Goal: Task Accomplishment & Management: Use online tool/utility

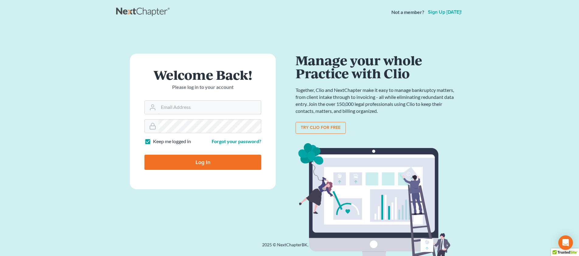
type input "[PERSON_NAME][EMAIL_ADDRESS][DOMAIN_NAME]"
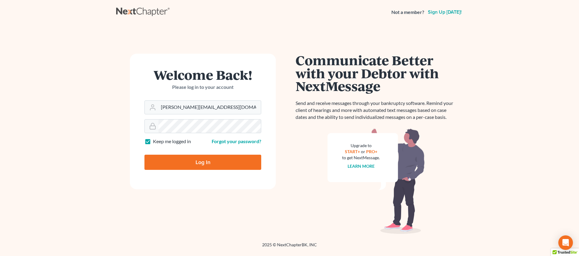
click at [203, 163] on input "Log In" at bounding box center [202, 162] width 117 height 15
type input "Thinking..."
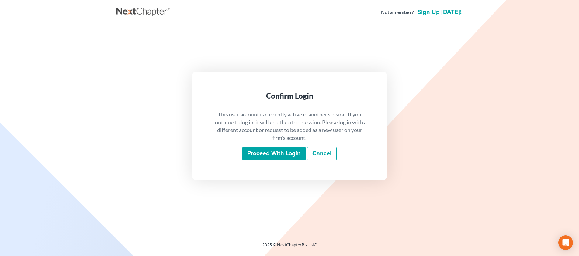
click at [283, 153] on input "Proceed with login" at bounding box center [273, 154] width 63 height 14
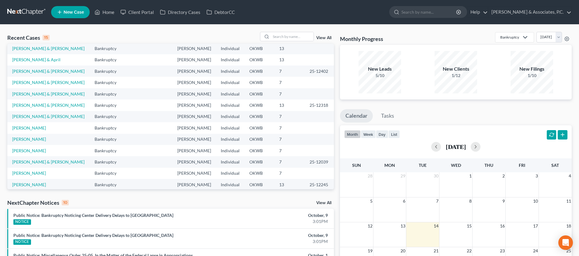
scroll to position [42, 0]
click at [20, 149] on link "[PERSON_NAME]" at bounding box center [29, 151] width 34 height 5
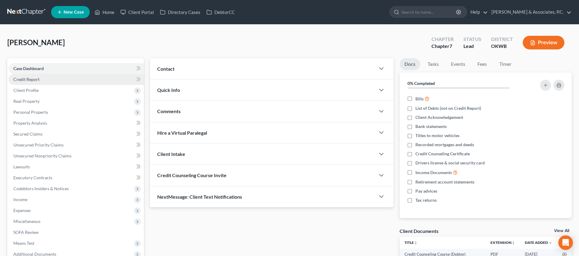
click at [85, 81] on link "Credit Report" at bounding box center [76, 79] width 135 height 11
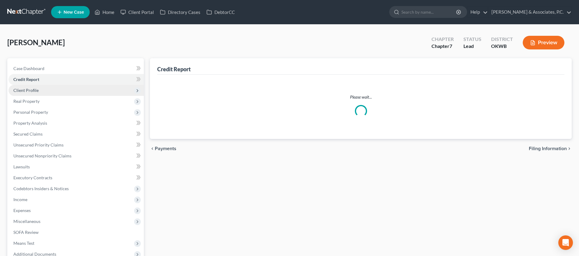
click at [84, 88] on span "Client Profile" at bounding box center [76, 90] width 135 height 11
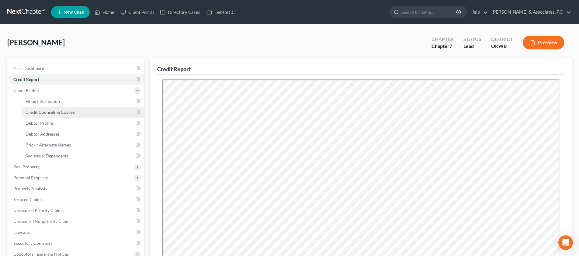
click at [87, 108] on link "Credit Counseling Course" at bounding box center [82, 112] width 123 height 11
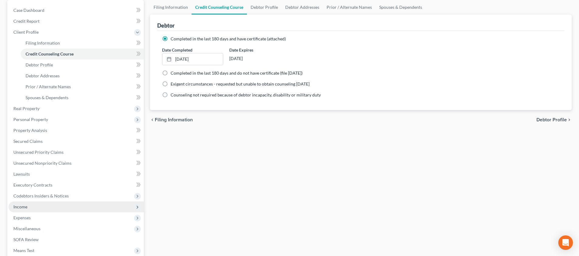
scroll to position [60, 0]
click at [69, 205] on span "Income" at bounding box center [76, 206] width 135 height 11
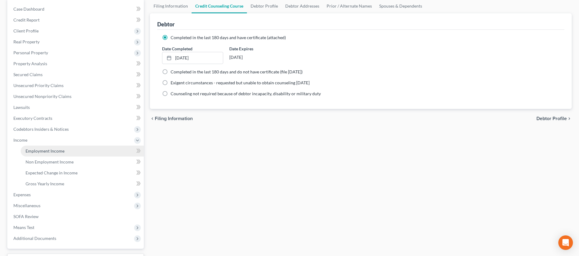
click at [81, 151] on link "Employment Income" at bounding box center [82, 151] width 123 height 11
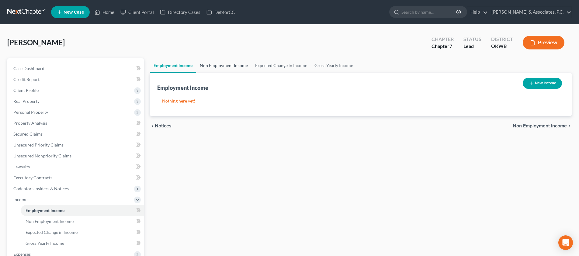
click at [226, 66] on link "Non Employment Income" at bounding box center [223, 65] width 55 height 15
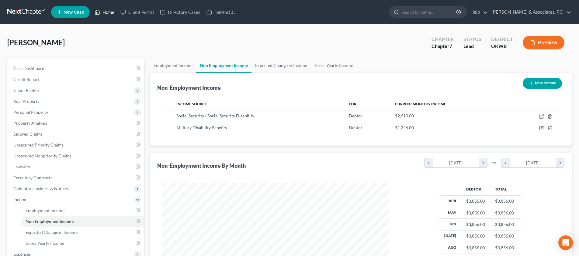
click at [112, 13] on link "Home" at bounding box center [104, 12] width 26 height 11
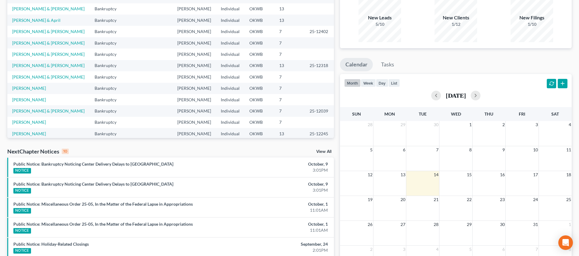
scroll to position [53, 0]
